Goal: Information Seeking & Learning: Check status

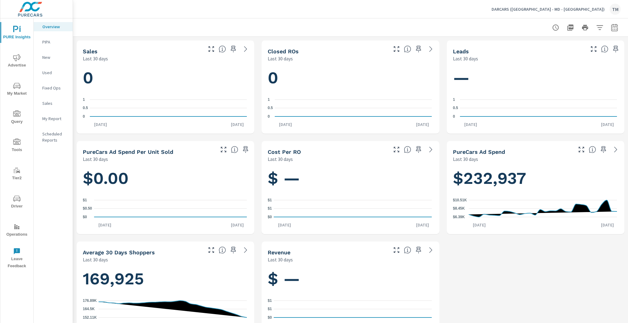
scroll to position [473, 0]
click at [18, 59] on icon "nav menu" at bounding box center [16, 57] width 7 height 7
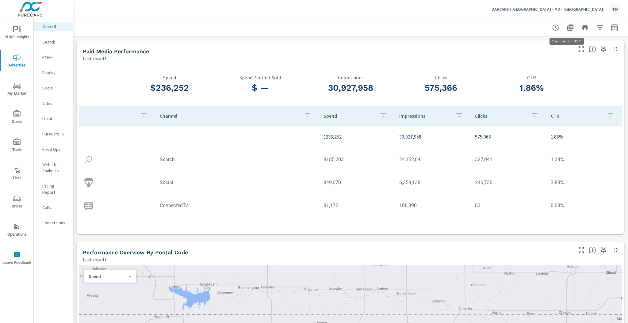
drag, startPoint x: 611, startPoint y: 32, endPoint x: 567, endPoint y: 28, distance: 44.4
click at [567, 28] on div at bounding box center [585, 27] width 71 height 12
click at [582, 26] on icon "button" at bounding box center [585, 28] width 6 height 6
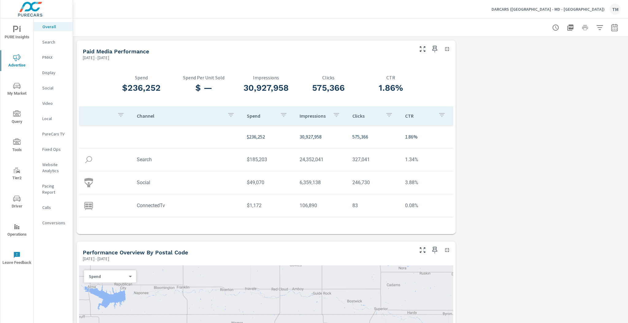
click at [456, 28] on div at bounding box center [350, 27] width 541 height 18
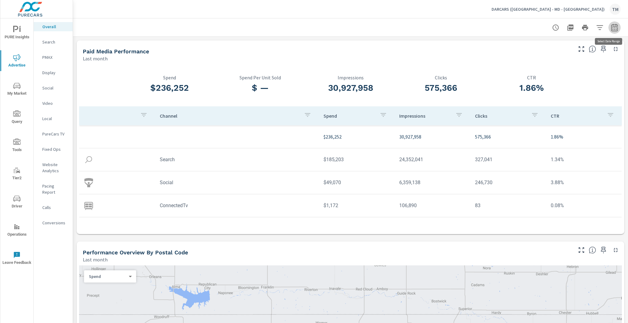
click at [612, 29] on icon "button" at bounding box center [614, 27] width 7 height 7
select select "Last month"
click at [561, 68] on p "+ Add comparison" at bounding box center [568, 69] width 79 height 7
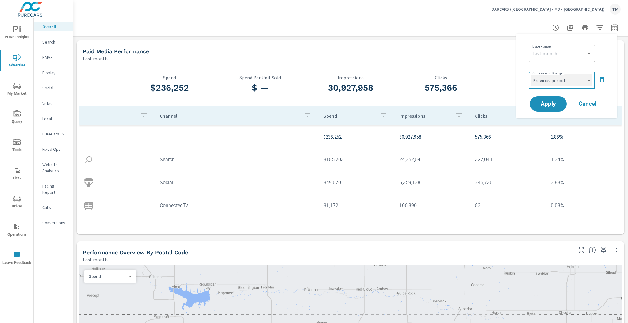
click at [563, 85] on select "Custom Previous period Previous month Previous year" at bounding box center [561, 80] width 61 height 12
click at [531, 74] on select "Custom Previous period Previous month Previous year" at bounding box center [561, 80] width 61 height 12
select select "Previous month"
click at [552, 104] on span "Apply" at bounding box center [548, 104] width 25 height 6
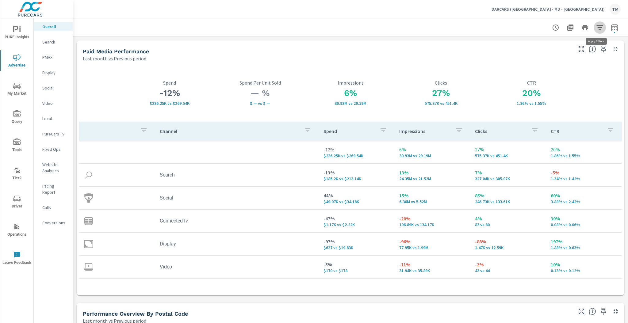
click at [596, 29] on icon "button" at bounding box center [599, 27] width 7 height 7
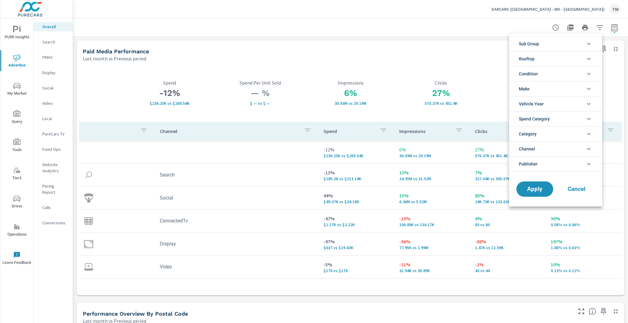
click at [565, 60] on li "Rooftop" at bounding box center [555, 58] width 93 height 15
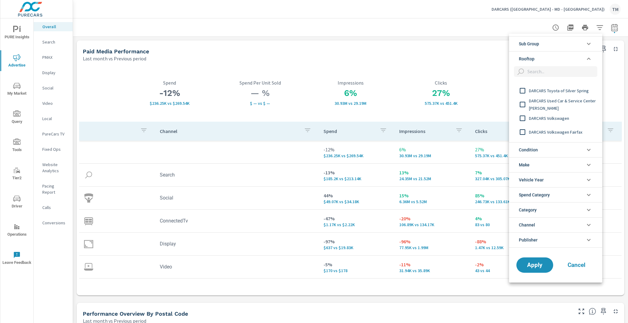
scroll to position [435, 0]
click at [550, 121] on span "DARCARS Westside Pre-Owned" at bounding box center [562, 121] width 67 height 7
click at [566, 120] on span "DARCARS Volvo Cars Fairfax" at bounding box center [562, 118] width 67 height 7
click at [560, 107] on span "DARCARS Volvo Cars" at bounding box center [562, 104] width 67 height 7
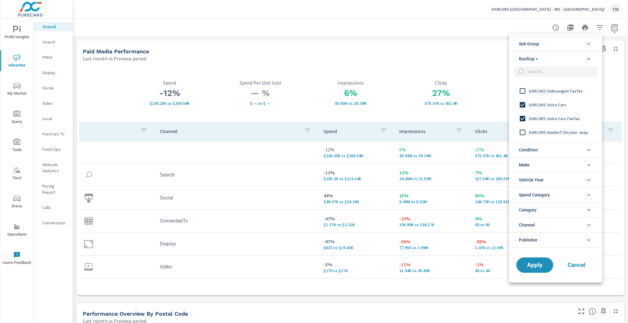
click at [560, 95] on div "DARCARS Volkswagen Fairfax" at bounding box center [555, 91] width 92 height 14
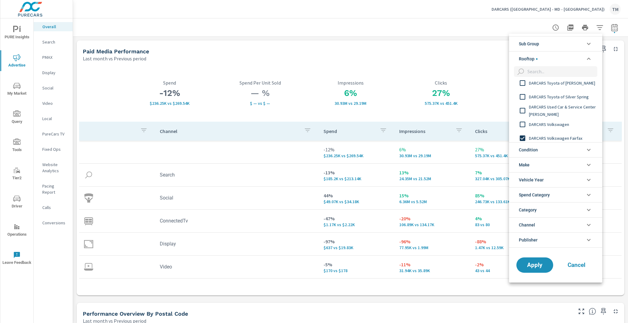
scroll to position [361, 0]
click at [557, 124] on span "DARCARS Volkswagen" at bounding box center [562, 126] width 67 height 7
click at [555, 113] on span "DARCARS Used Car & Service Center [PERSON_NAME]" at bounding box center [562, 112] width 67 height 15
click at [555, 96] on span "DARCARS Toyota of Silver Spring" at bounding box center [562, 98] width 67 height 7
click at [556, 89] on div "DARCARS Toyota of [PERSON_NAME]" at bounding box center [555, 85] width 92 height 14
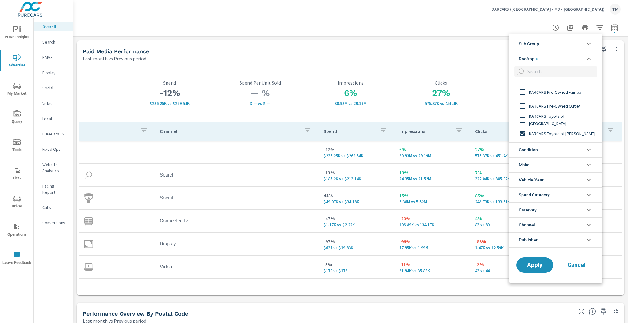
scroll to position [312, 0]
click at [552, 122] on span "DARCARS Toyota of [GEOGRAPHIC_DATA]" at bounding box center [562, 120] width 67 height 15
click at [552, 107] on span "DARCARS Pre-Owned Outlet" at bounding box center [562, 106] width 67 height 7
click at [553, 92] on span "DARCARS Pre-Owned Fairfax" at bounding box center [562, 92] width 67 height 7
click at [549, 83] on span "DARCARS Orange Park Chrysler Jeep Dodge Ram" at bounding box center [562, 78] width 67 height 15
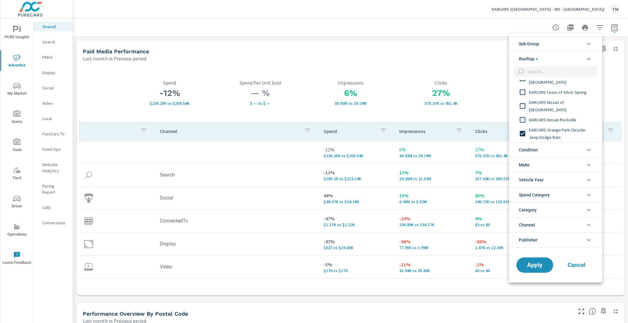
scroll to position [263, 0]
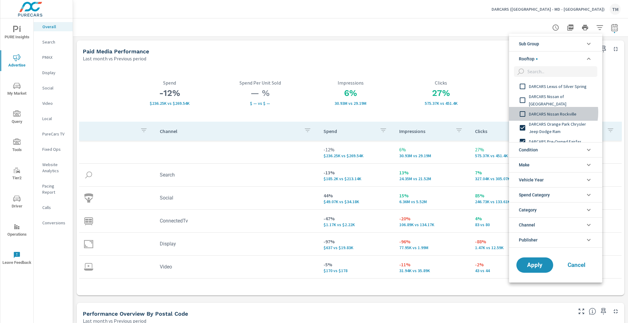
click at [547, 112] on span "DARCARS Nissan Rockville" at bounding box center [562, 113] width 67 height 7
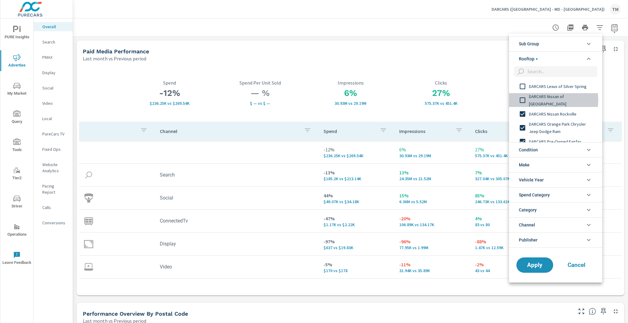
click at [550, 100] on span "DARCARS Nissan of [GEOGRAPHIC_DATA]" at bounding box center [562, 100] width 67 height 15
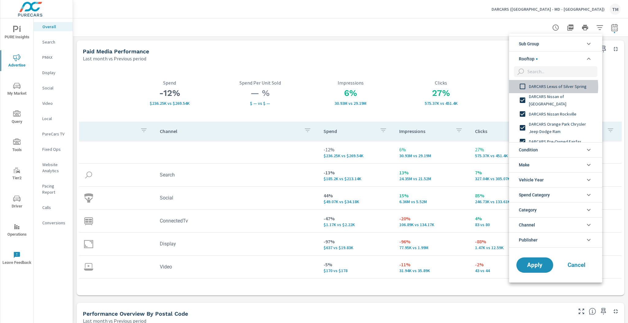
click at [552, 87] on span "DARCARS Lexus of Silver Spring" at bounding box center [562, 86] width 67 height 7
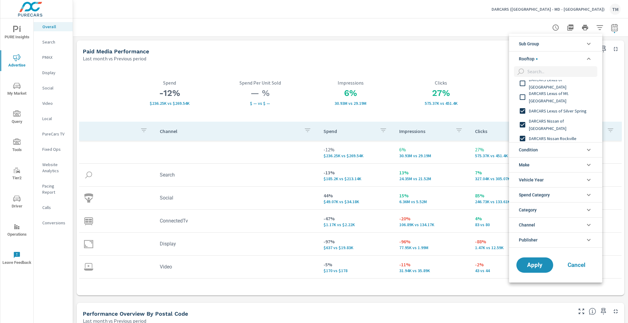
click at [551, 103] on div "DARCARS Lexus of Mt. [GEOGRAPHIC_DATA]" at bounding box center [555, 97] width 92 height 14
click at [550, 88] on div "DARCARS Lexus of [GEOGRAPHIC_DATA]" at bounding box center [555, 83] width 92 height 14
click at [549, 113] on div "DARCARS Lexus of [GEOGRAPHIC_DATA]" at bounding box center [555, 119] width 92 height 14
click at [548, 104] on span "DARCARS [PERSON_NAME] Kia" at bounding box center [562, 104] width 67 height 7
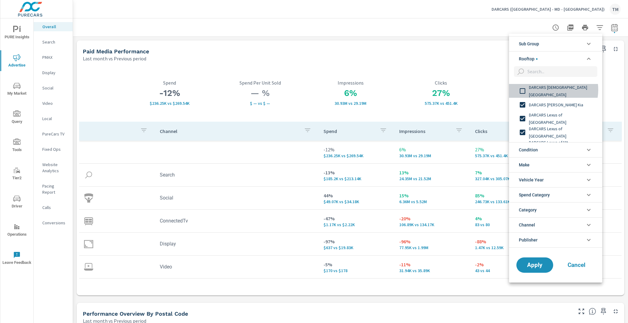
click at [549, 90] on span "DARCARS [DEMOGRAPHIC_DATA][GEOGRAPHIC_DATA]" at bounding box center [562, 91] width 67 height 15
click at [552, 103] on span "DARCARS Kia of [PERSON_NAME]" at bounding box center [562, 101] width 67 height 7
click at [549, 89] on span "DARCARS INFINITI of [GEOGRAPHIC_DATA]" at bounding box center [562, 88] width 67 height 15
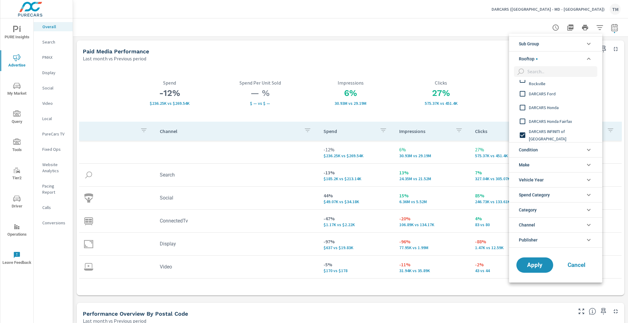
scroll to position [116, 0]
click at [548, 122] on span "DARCARS Honda Fairfax" at bounding box center [562, 123] width 67 height 7
click at [545, 98] on span "DARCARS Ford" at bounding box center [562, 95] width 67 height 7
click at [545, 90] on div "DARCARS Ford" at bounding box center [555, 96] width 92 height 14
click at [546, 91] on div "DARCARS Ford" at bounding box center [555, 96] width 92 height 14
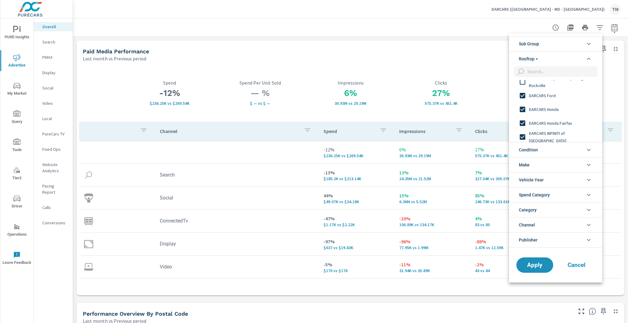
click at [546, 87] on span "DARCARS Chrysler Jeep Dodge Ram Rockville" at bounding box center [562, 82] width 67 height 15
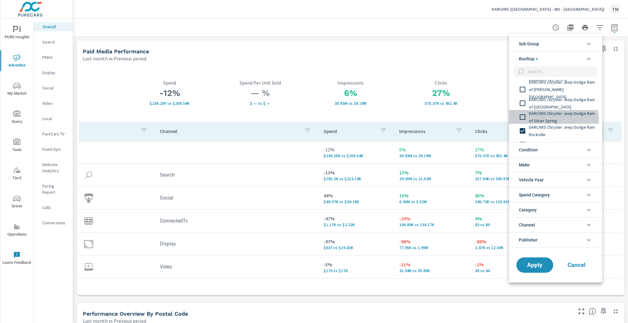
click at [550, 121] on span "DARCARS Chrysler Jeep Dodge Ram of Silver Spring" at bounding box center [562, 117] width 67 height 15
click at [549, 99] on span "DARCARS Chrysler Jeep Dodge Ram of [GEOGRAPHIC_DATA]" at bounding box center [562, 103] width 67 height 15
click at [549, 91] on span "DARCARS Chrysler Jeep Dodge Ram of [PERSON_NAME][GEOGRAPHIC_DATA]" at bounding box center [562, 90] width 67 height 22
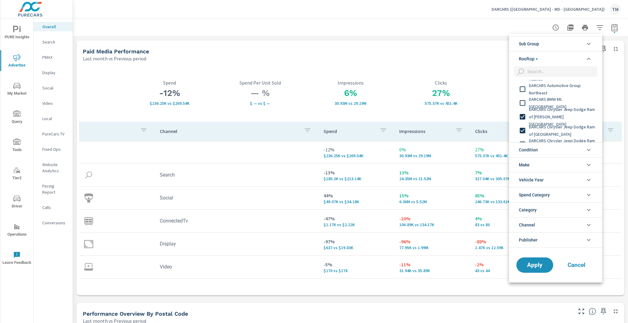
scroll to position [17, 0]
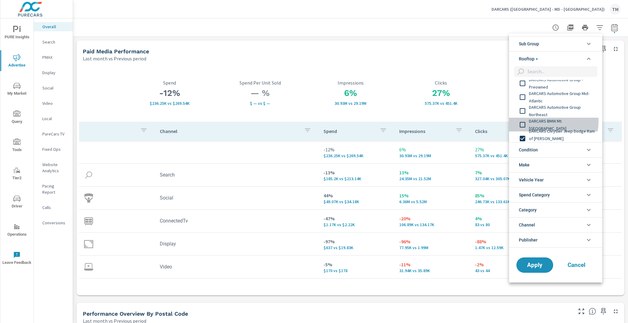
click at [548, 122] on span "DARCARS BMW Mt. [GEOGRAPHIC_DATA]" at bounding box center [562, 125] width 67 height 15
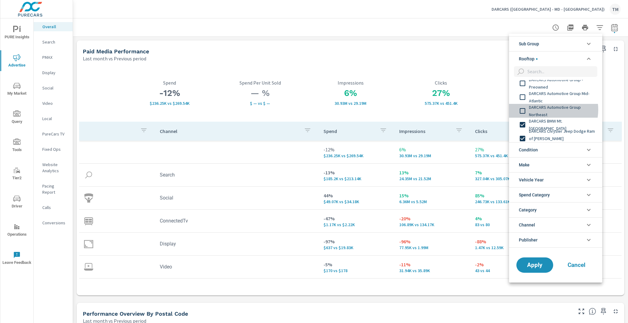
click at [547, 110] on span "DARCARS Automotive Group Northeast" at bounding box center [562, 111] width 67 height 15
click at [547, 99] on span "DARCARS Automotive Group Mid-Atlantic" at bounding box center [562, 97] width 67 height 15
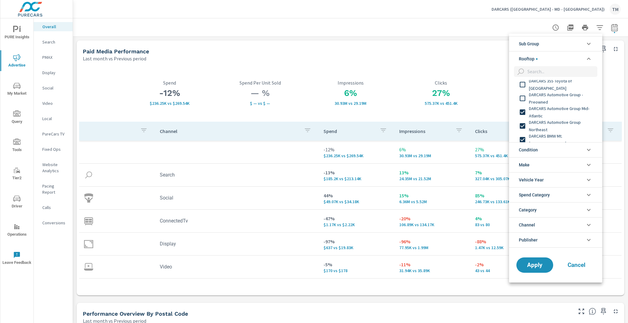
scroll to position [0, 0]
click at [552, 100] on span "DARCARS Automotive Group - Preowned" at bounding box center [562, 101] width 67 height 15
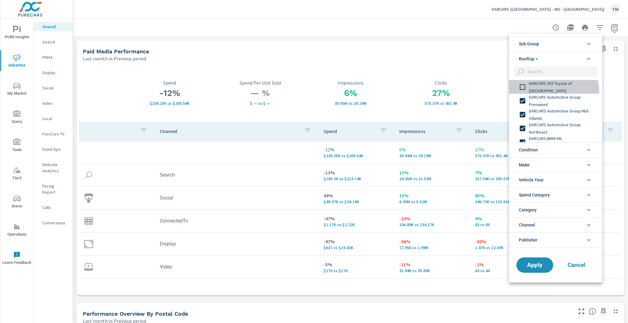
click at [551, 91] on div "DARCARS 355 Toyota of [GEOGRAPHIC_DATA]" at bounding box center [555, 87] width 92 height 14
click at [538, 260] on button "Apply" at bounding box center [535, 265] width 38 height 16
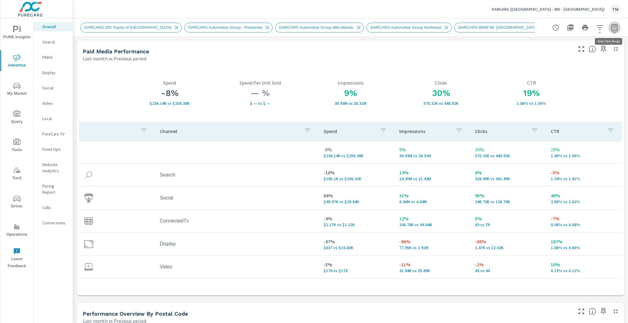
click at [611, 31] on icon "button" at bounding box center [614, 27] width 6 height 7
select select "Last month"
select select "Previous period"
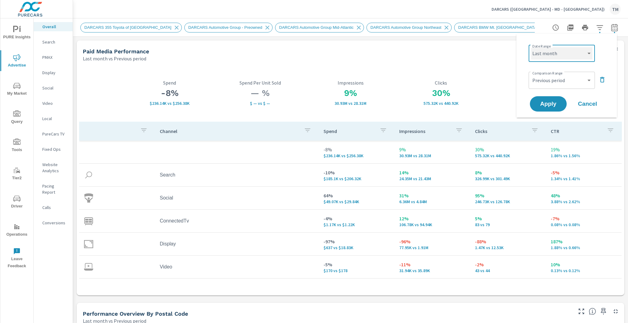
click at [563, 52] on select "Custom Yesterday Last week Last 7 days Last 14 days Last 30 days Last 45 days L…" at bounding box center [561, 53] width 61 height 12
click at [531, 47] on select "Custom Yesterday Last week Last 7 days Last 14 days Last 30 days Last 45 days L…" at bounding box center [561, 53] width 61 height 12
select select "Last 30 days"
click at [555, 102] on span "Apply" at bounding box center [548, 104] width 25 height 6
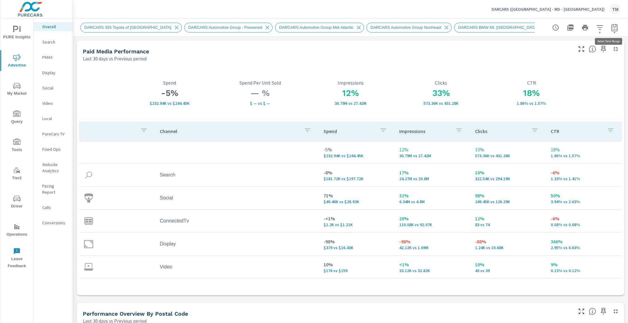
click at [611, 30] on icon "button" at bounding box center [614, 27] width 7 height 7
select select "Last 30 days"
select select "Previous period"
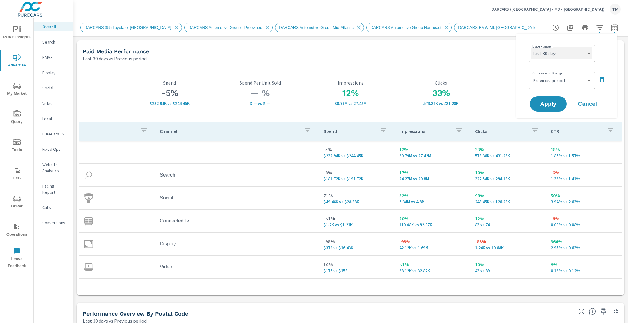
click at [576, 52] on select "Custom Yesterday Last week Last 7 days Last 14 days Last 30 days Last 45 days L…" at bounding box center [561, 53] width 61 height 12
click at [531, 47] on select "Custom Yesterday Last week Last 7 days Last 14 days Last 30 days Last 45 days L…" at bounding box center [561, 53] width 61 height 12
select select "Last month"
click at [566, 83] on select "Custom Previous period Previous month Previous year" at bounding box center [561, 80] width 61 height 12
click at [531, 74] on select "Custom Previous period Previous month Previous year" at bounding box center [561, 80] width 61 height 12
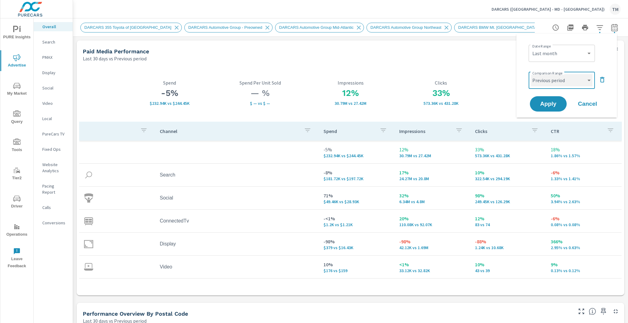
select select "Previous year"
click at [552, 105] on span "Apply" at bounding box center [548, 104] width 25 height 6
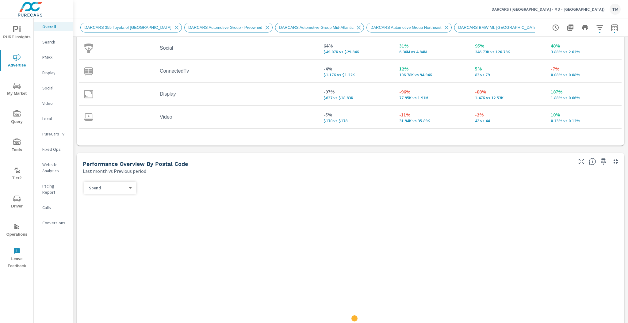
scroll to position [196, 0]
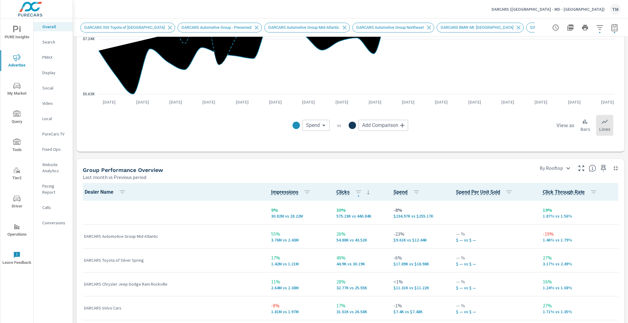
scroll to position [761, 0]
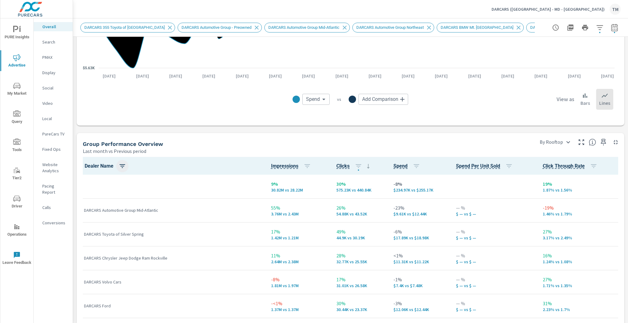
click at [122, 167] on icon "button" at bounding box center [122, 166] width 7 height 7
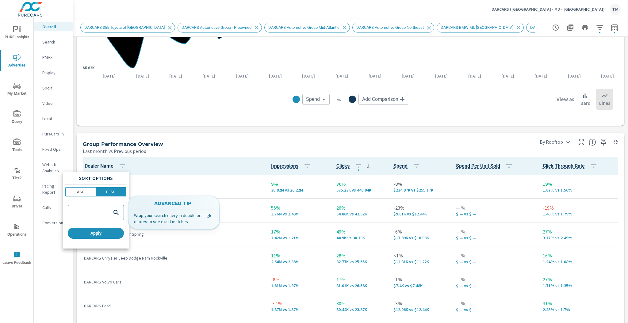
click at [93, 212] on input "search" at bounding box center [89, 213] width 41 height 6
type input "fairfax"
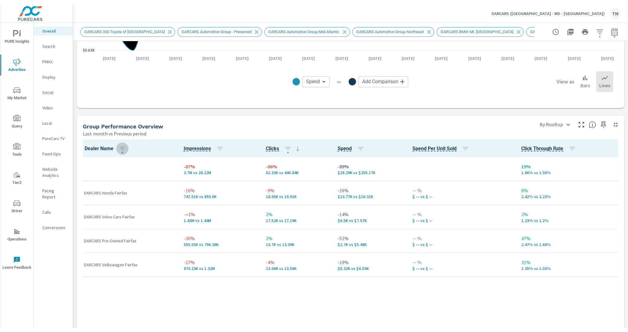
scroll to position [785, 0]
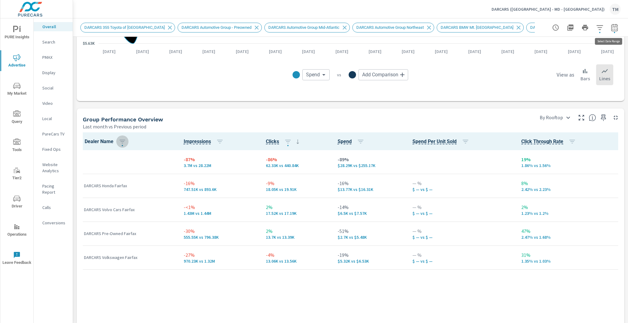
click at [609, 26] on button "button" at bounding box center [615, 27] width 12 height 12
select select "Last month"
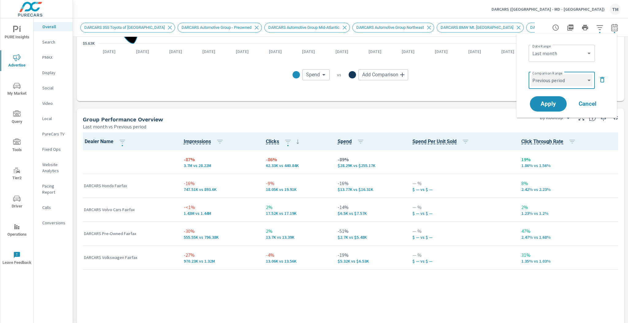
click at [573, 79] on select "Custom Previous period Previous month Previous year" at bounding box center [561, 80] width 61 height 12
click at [531, 74] on select "Custom Previous period Previous month Previous year" at bounding box center [561, 80] width 61 height 12
select select "Previous month"
click at [549, 105] on span "Apply" at bounding box center [548, 104] width 25 height 6
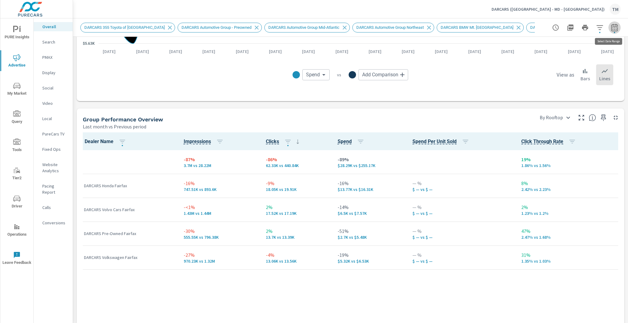
click at [611, 31] on button "button" at bounding box center [615, 27] width 12 height 12
select select "Last month"
select select "Previous period"
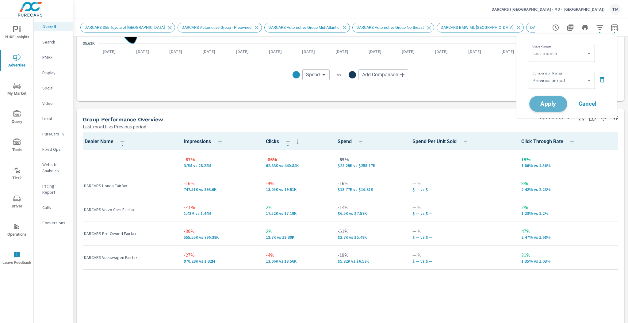
click at [547, 106] on span "Apply" at bounding box center [548, 104] width 25 height 6
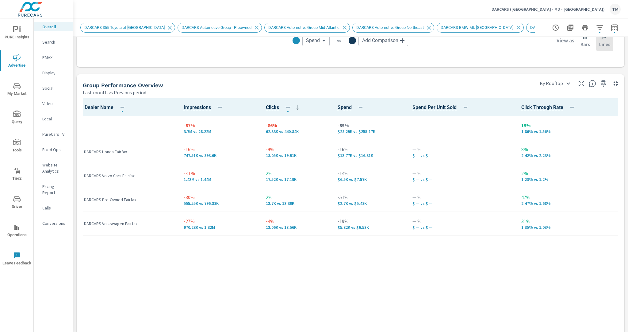
scroll to position [825, 0]
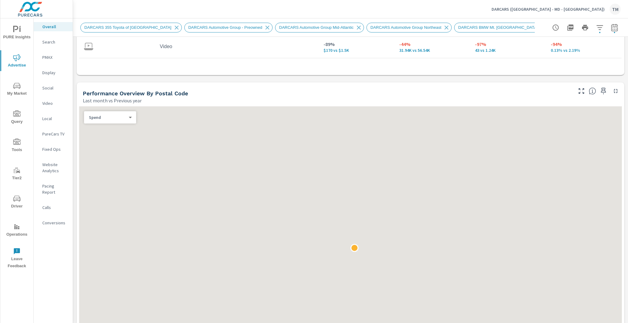
scroll to position [221, 0]
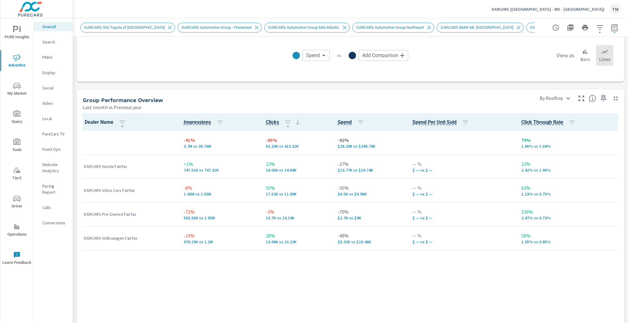
scroll to position [785, 0]
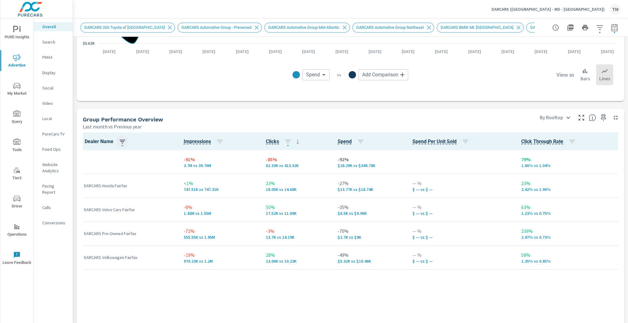
click at [122, 145] on icon "button" at bounding box center [122, 141] width 7 height 7
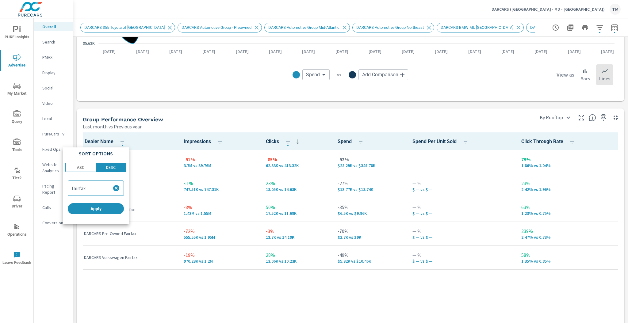
drag, startPoint x: 107, startPoint y: 211, endPoint x: 117, endPoint y: 188, distance: 25.1
click at [117, 190] on div "Sort Options ASC DESC fairfax Apply" at bounding box center [96, 186] width 66 height 77
click at [117, 188] on icon "button" at bounding box center [116, 188] width 6 height 6
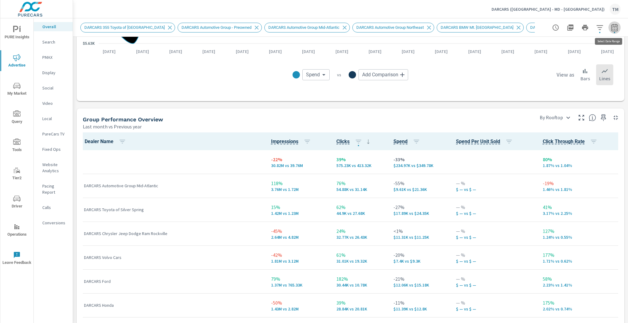
click at [611, 28] on icon "button" at bounding box center [614, 27] width 7 height 7
select select "Last month"
select select "Previous year"
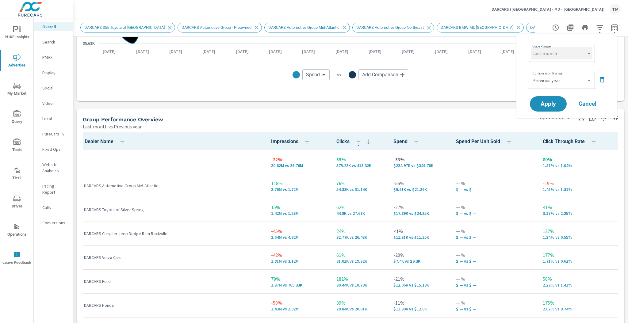
click at [567, 50] on select "Custom Yesterday Last week Last 7 days Last 14 days Last 30 days Last 45 days L…" at bounding box center [561, 53] width 61 height 12
click at [531, 47] on select "Custom Yesterday Last week Last 7 days Last 14 days Last 30 days Last 45 days L…" at bounding box center [561, 53] width 61 height 12
select select "custom"
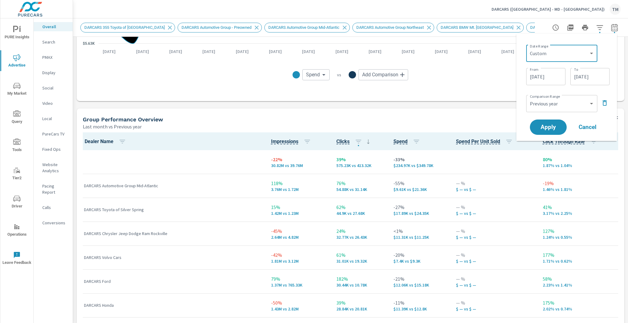
click at [554, 76] on input "08/01/2025" at bounding box center [546, 77] width 34 height 12
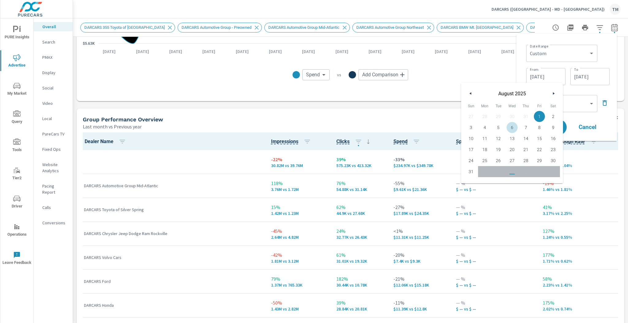
click at [515, 128] on span "6" at bounding box center [513, 128] width 14 height 8
type input "08/06/2025"
click at [606, 60] on div "Date Range Custom Yesterday Last week Last 7 days Last 14 days Last 30 days Las…" at bounding box center [568, 52] width 83 height 21
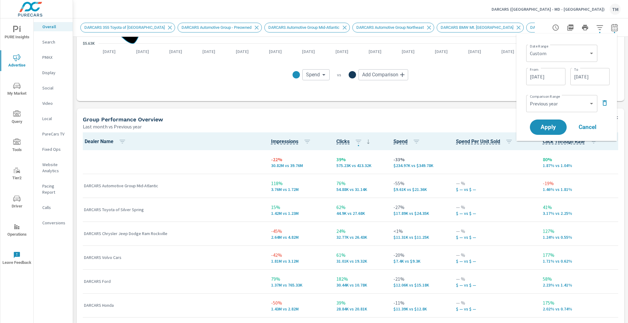
click at [589, 79] on input "08/31/2025" at bounding box center [590, 77] width 34 height 12
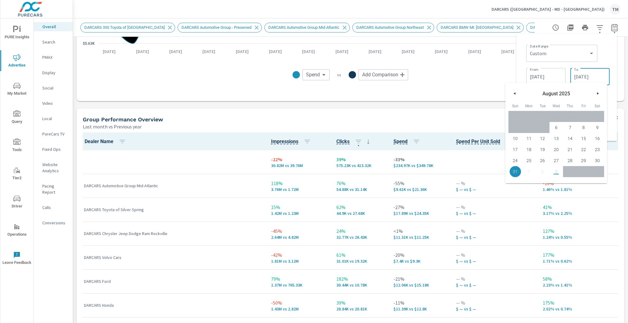
click at [592, 75] on input "08/31/2025" at bounding box center [590, 77] width 34 height 12
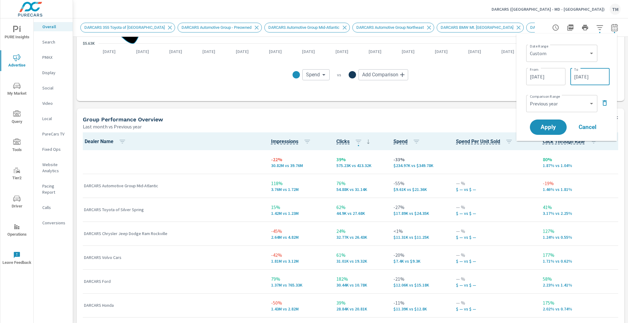
click at [566, 94] on div "Comparison Range Custom Previous period Previous month Previous year ​" at bounding box center [568, 103] width 83 height 21
click at [549, 125] on span "Apply" at bounding box center [548, 128] width 25 height 6
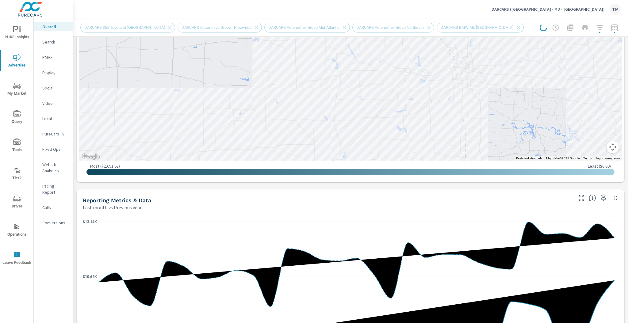
scroll to position [344, 0]
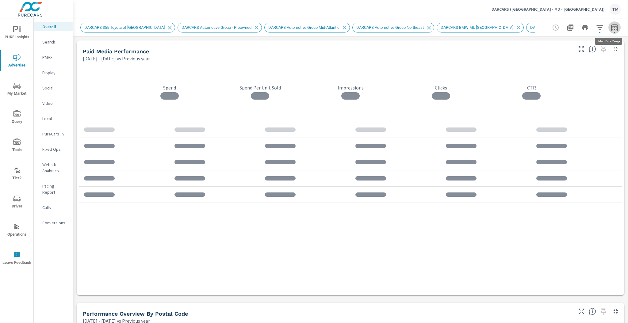
click at [614, 26] on icon "button" at bounding box center [614, 27] width 6 height 7
select select "Previous year"
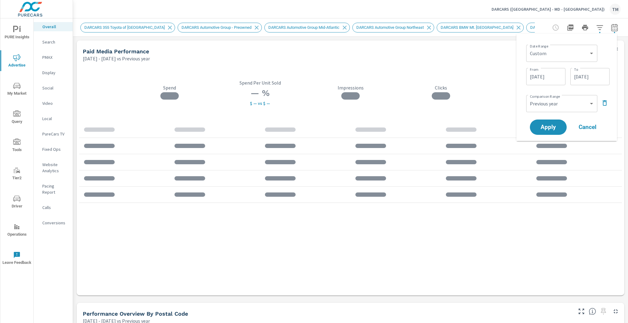
click at [577, 47] on div "Custom Yesterday Last week Last 7 days Last 14 days Last 30 days Last 45 days L…" at bounding box center [562, 53] width 71 height 17
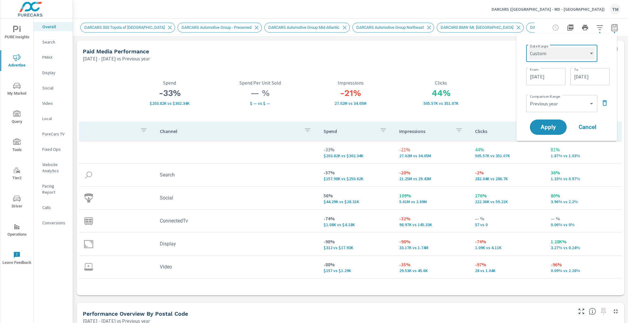
click at [577, 50] on select "Custom Yesterday Last week Last 7 days Last 14 days Last 30 days Last 45 days L…" at bounding box center [562, 53] width 66 height 12
click at [529, 47] on select "Custom Yesterday Last week Last 7 days Last 14 days Last 30 days Last 45 days L…" at bounding box center [562, 53] width 66 height 12
select select "Last 14 days"
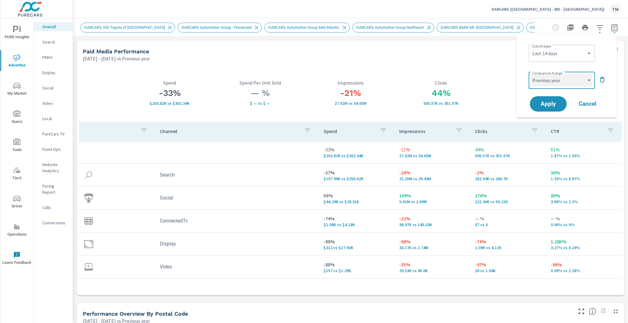
click at [555, 84] on select "Custom Previous period Previous month Previous year" at bounding box center [561, 80] width 61 height 12
click at [411, 79] on div "44% 505.57K vs 351.07K Clicks" at bounding box center [441, 92] width 91 height 57
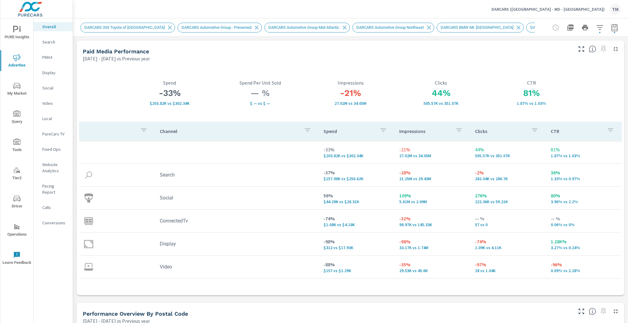
click at [611, 30] on icon "button" at bounding box center [614, 27] width 7 height 7
select select "Previous year"
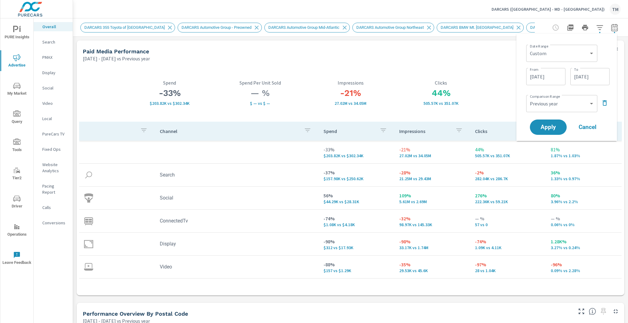
click at [552, 46] on div "Custom Yesterday Last week Last 7 days Last 14 days Last 30 days Last 45 days L…" at bounding box center [562, 53] width 71 height 17
click at [555, 51] on select "Custom Yesterday Last week Last 7 days Last 14 days Last 30 days Last 45 days L…" at bounding box center [562, 53] width 66 height 12
click at [529, 47] on select "Custom Yesterday Last week Last 7 days Last 14 days Last 30 days Last 45 days L…" at bounding box center [562, 53] width 66 height 12
select select "Last 14 days"
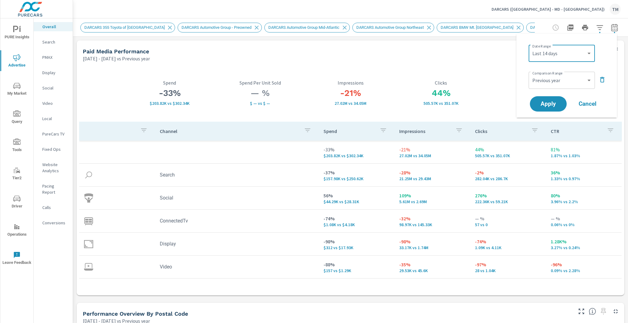
click at [552, 88] on div "Custom Previous period Previous month Previous year ​" at bounding box center [562, 80] width 66 height 17
click at [555, 83] on select "Custom Previous period Previous month Previous year" at bounding box center [561, 80] width 61 height 12
click at [531, 74] on select "Custom Previous period Previous month Previous year" at bounding box center [561, 80] width 61 height 12
select select "Previous period"
click at [557, 104] on span "Apply" at bounding box center [548, 104] width 25 height 6
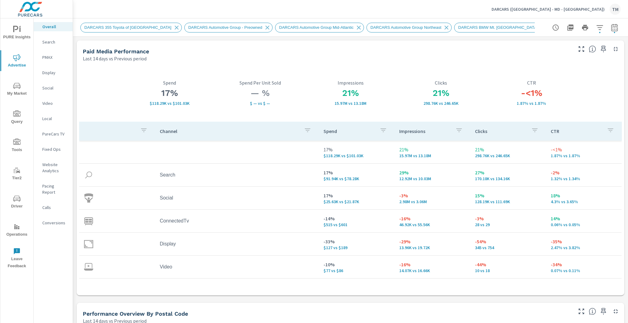
click at [611, 20] on div "DARCARS 355 Toyota of Rockville DARCARS Automotive Group - Preowned DARCARS Aut…" at bounding box center [350, 27] width 541 height 18
click at [613, 24] on button "button" at bounding box center [615, 27] width 12 height 12
select select "Last 14 days"
select select "Previous period"
click at [562, 58] on select "Custom [DATE] Last week Last 7 days Last 14 days Last 30 days Last 45 days Last…" at bounding box center [561, 53] width 61 height 12
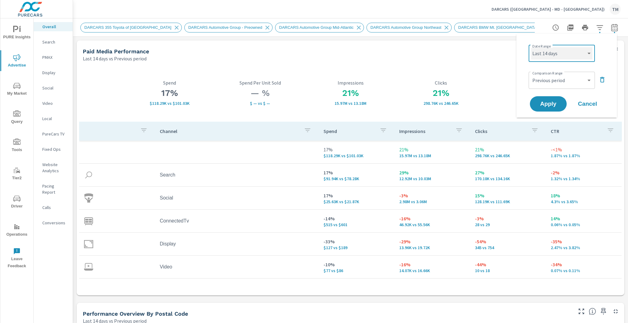
click at [531, 47] on select "Custom [DATE] Last week Last 7 days Last 14 days Last 30 days Last 45 days Last…" at bounding box center [561, 53] width 61 height 12
select select "Last 7 days"
click at [549, 101] on span "Apply" at bounding box center [548, 104] width 25 height 6
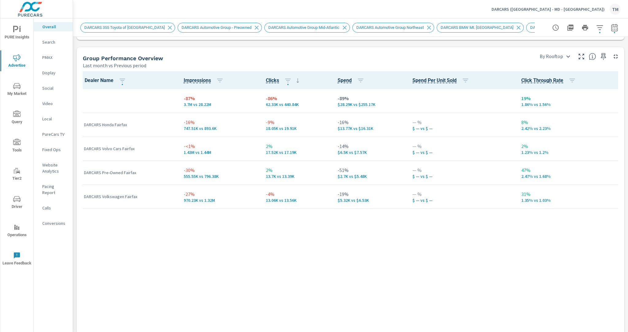
scroll to position [808, 0]
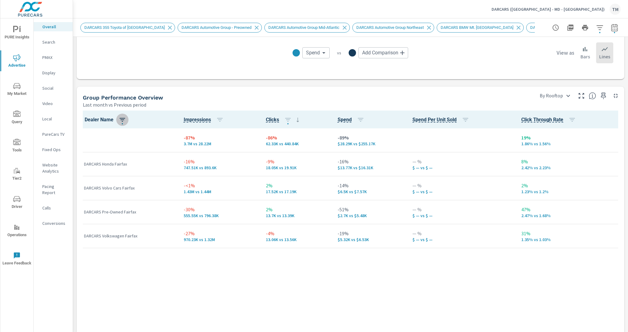
click at [123, 121] on icon "button" at bounding box center [122, 119] width 7 height 7
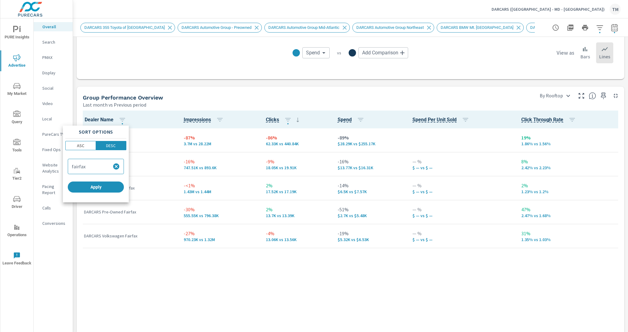
drag, startPoint x: 97, startPoint y: 164, endPoint x: 52, endPoint y: 167, distance: 45.5
click at [53, 166] on div "Sort Options ASC DESC fairfax Apply" at bounding box center [314, 166] width 628 height 332
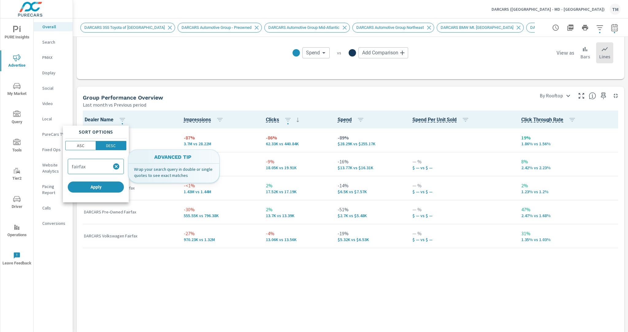
click at [117, 164] on icon "button" at bounding box center [116, 166] width 6 height 6
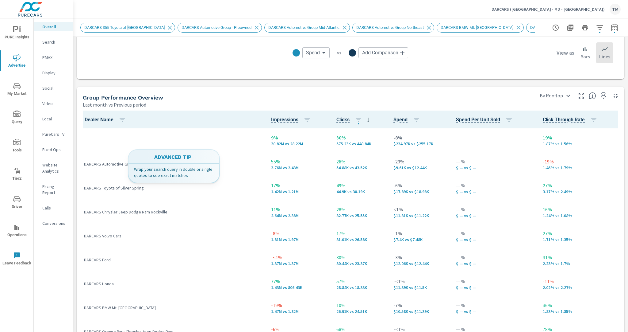
click at [93, 168] on div "Sort Options ASC DESC Apply" at bounding box center [103, 146] width 49 height 43
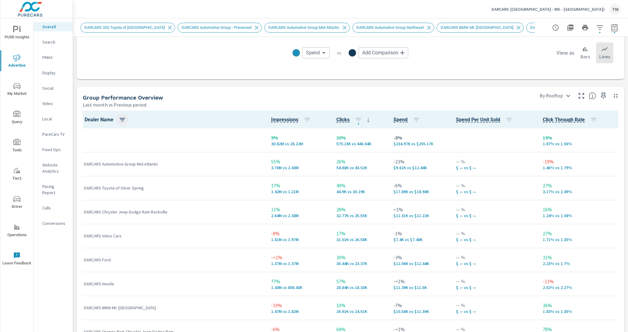
click at [121, 122] on icon "button" at bounding box center [122, 119] width 7 height 7
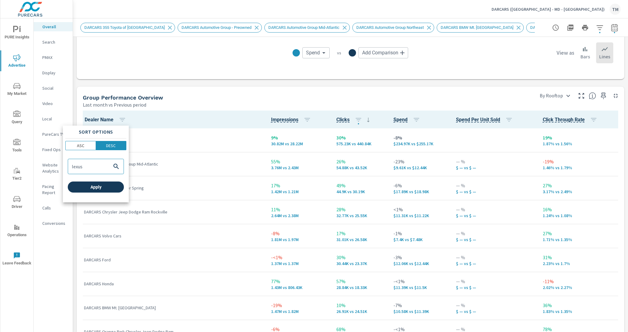
type input "lexus"
drag, startPoint x: 111, startPoint y: 189, endPoint x: 107, endPoint y: 190, distance: 4.1
click at [109, 189] on button "Apply" at bounding box center [96, 186] width 56 height 11
